Goal: Obtain resource: Obtain resource

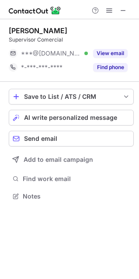
scroll to position [191, 139]
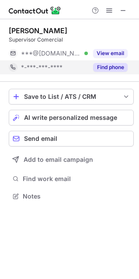
click at [105, 68] on button "Find phone" at bounding box center [110, 67] width 35 height 9
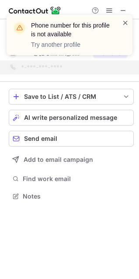
click at [124, 24] on span at bounding box center [125, 22] width 7 height 9
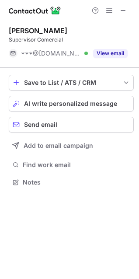
scroll to position [176, 139]
